Goal: Task Accomplishment & Management: Use online tool/utility

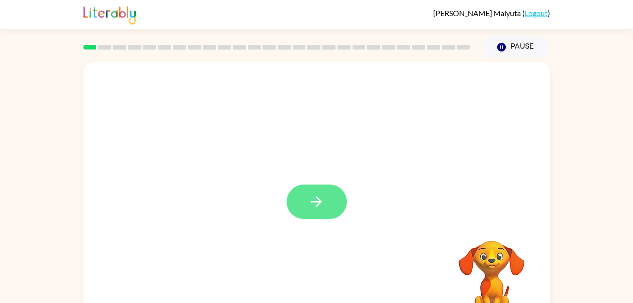
click at [312, 207] on icon "button" at bounding box center [316, 201] width 16 height 16
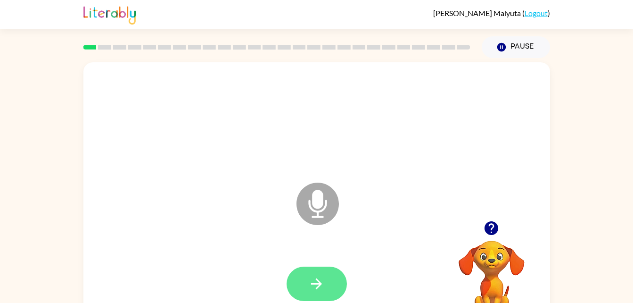
click at [314, 294] on button "button" at bounding box center [317, 283] width 60 height 34
click at [323, 207] on icon at bounding box center [317, 203] width 42 height 42
click at [318, 283] on icon "button" at bounding box center [316, 283] width 11 height 11
click at [316, 275] on icon "button" at bounding box center [316, 283] width 16 height 16
click at [306, 281] on button "button" at bounding box center [317, 283] width 60 height 34
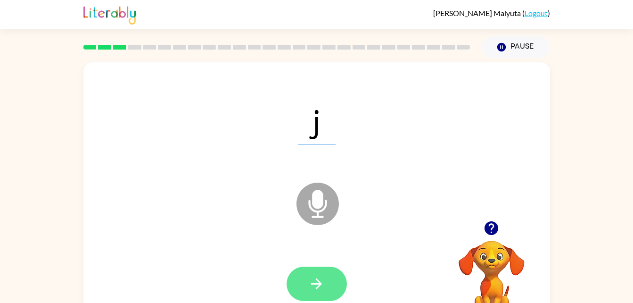
click at [304, 281] on button "button" at bounding box center [317, 283] width 60 height 34
click at [294, 277] on button "button" at bounding box center [317, 283] width 60 height 34
click at [305, 289] on button "button" at bounding box center [317, 283] width 60 height 34
click at [309, 290] on icon "button" at bounding box center [316, 283] width 16 height 16
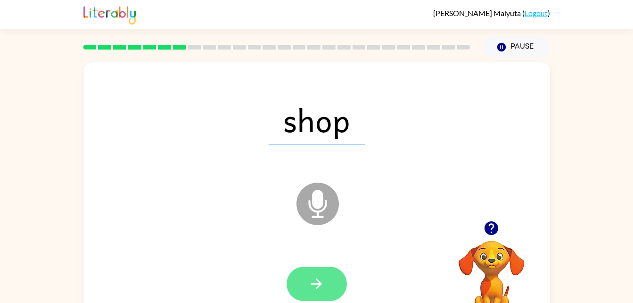
click at [322, 292] on button "button" at bounding box center [317, 283] width 60 height 34
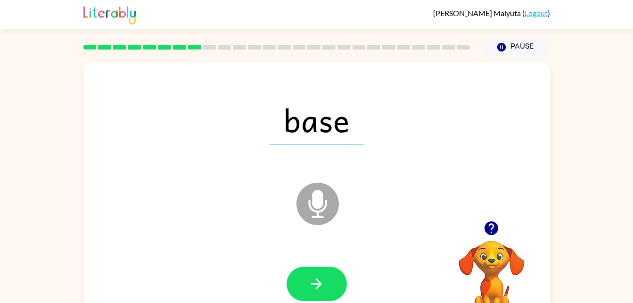
click at [308, 200] on icon at bounding box center [317, 203] width 42 height 42
click at [321, 200] on icon "Microphone The Microphone is here when it is your turn to talk" at bounding box center [364, 215] width 141 height 71
click at [313, 277] on icon "button" at bounding box center [316, 283] width 16 height 16
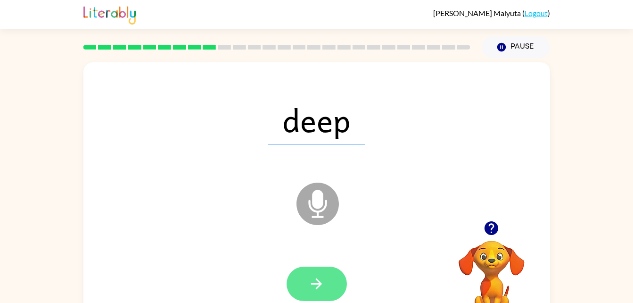
click at [290, 276] on button "button" at bounding box center [317, 283] width 60 height 34
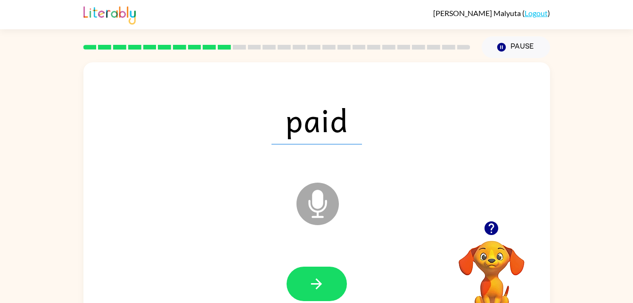
click at [318, 201] on icon "Microphone The Microphone is here when it is your turn to talk" at bounding box center [364, 215] width 141 height 71
click at [314, 285] on icon "button" at bounding box center [316, 283] width 16 height 16
click at [312, 211] on icon at bounding box center [317, 203] width 42 height 42
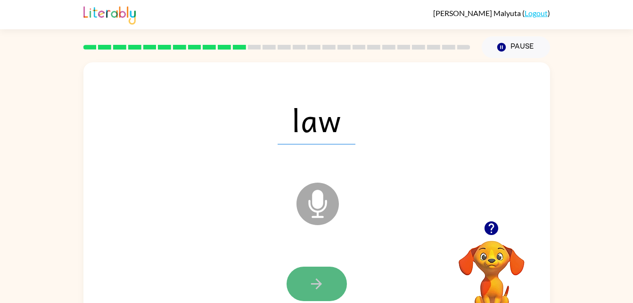
click at [321, 282] on icon "button" at bounding box center [316, 283] width 16 height 16
click at [321, 285] on icon "button" at bounding box center [316, 283] width 16 height 16
click at [313, 288] on icon "button" at bounding box center [316, 283] width 16 height 16
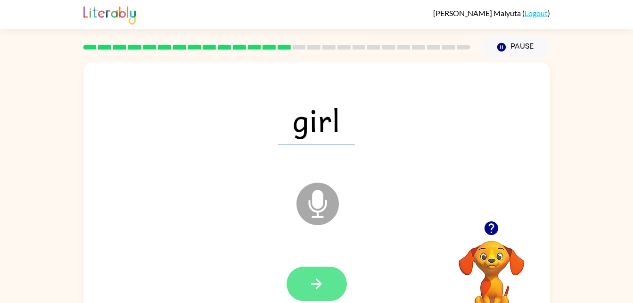
click at [314, 287] on icon "button" at bounding box center [316, 283] width 16 height 16
click at [321, 294] on button "button" at bounding box center [317, 283] width 60 height 34
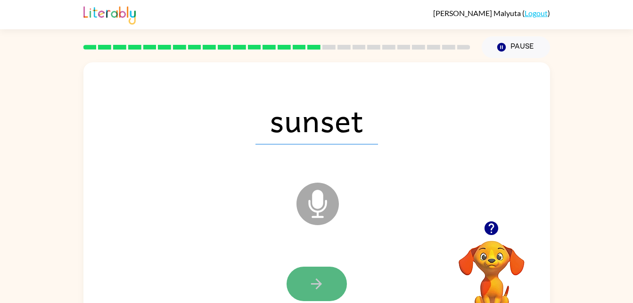
click at [321, 296] on button "button" at bounding box center [317, 283] width 60 height 34
click at [314, 283] on icon "button" at bounding box center [316, 283] width 11 height 11
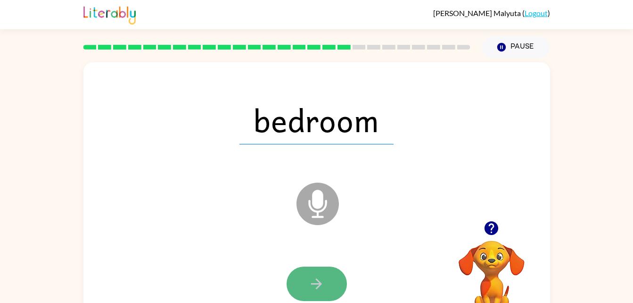
click at [319, 283] on icon "button" at bounding box center [316, 283] width 11 height 11
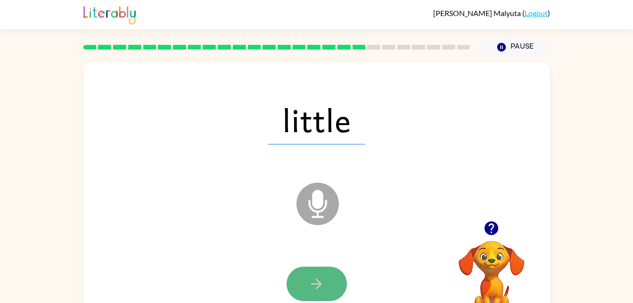
click at [303, 290] on button "button" at bounding box center [317, 283] width 60 height 34
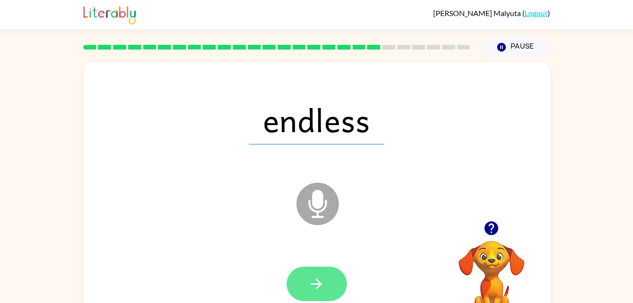
click at [308, 293] on button "button" at bounding box center [317, 283] width 60 height 34
click at [321, 277] on icon "button" at bounding box center [316, 283] width 16 height 16
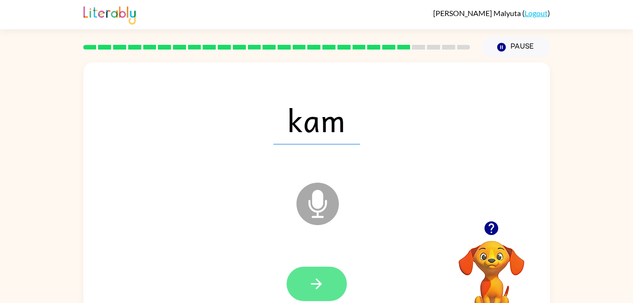
click at [312, 288] on icon "button" at bounding box center [316, 283] width 16 height 16
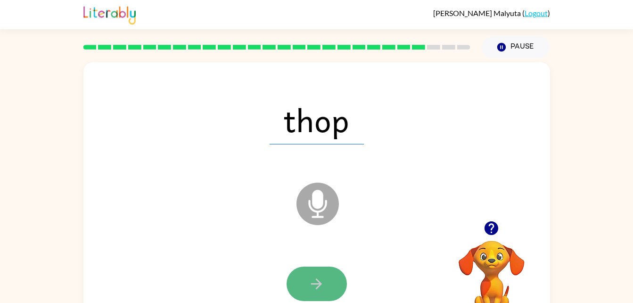
click at [322, 286] on icon "button" at bounding box center [316, 283] width 16 height 16
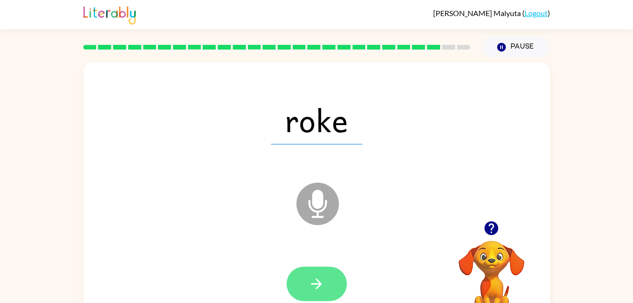
click at [323, 286] on icon "button" at bounding box center [316, 283] width 16 height 16
click at [302, 293] on button "button" at bounding box center [317, 283] width 60 height 34
